Goal: Use online tool/utility: Utilize a website feature to perform a specific function

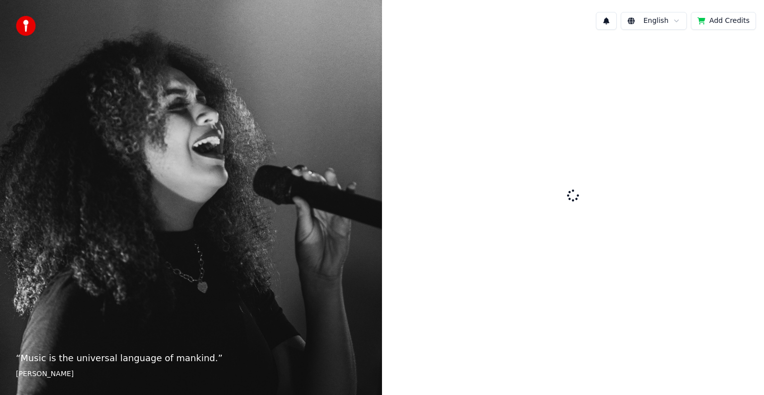
click at [564, 196] on div at bounding box center [573, 196] width 382 height 317
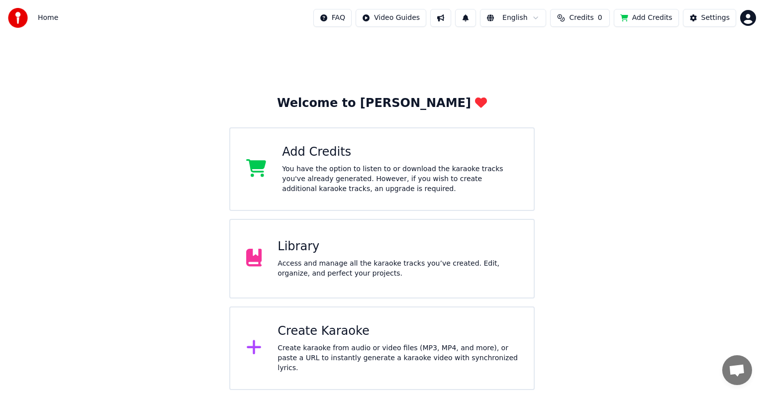
click at [585, 16] on span "Credits" at bounding box center [581, 18] width 24 height 10
click at [588, 68] on button "Refresh" at bounding box center [586, 75] width 51 height 18
click at [464, 62] on div "Welcome to Youka Add Credits You have the option to listen to or download the k…" at bounding box center [382, 213] width 764 height 354
click at [356, 339] on div "Create Karaoke" at bounding box center [398, 331] width 240 height 16
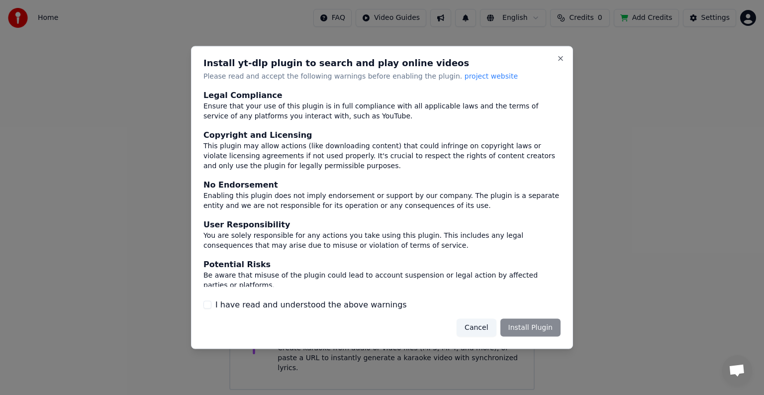
click at [206, 306] on button "I have read and understood the above warnings" at bounding box center [207, 305] width 8 height 8
click at [535, 322] on button "Install Plugin" at bounding box center [531, 327] width 60 height 18
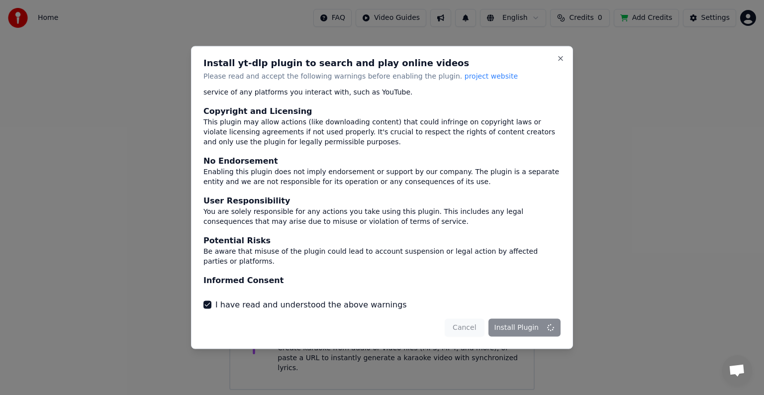
scroll to position [43, 0]
